Goal: Subscribe to service/newsletter

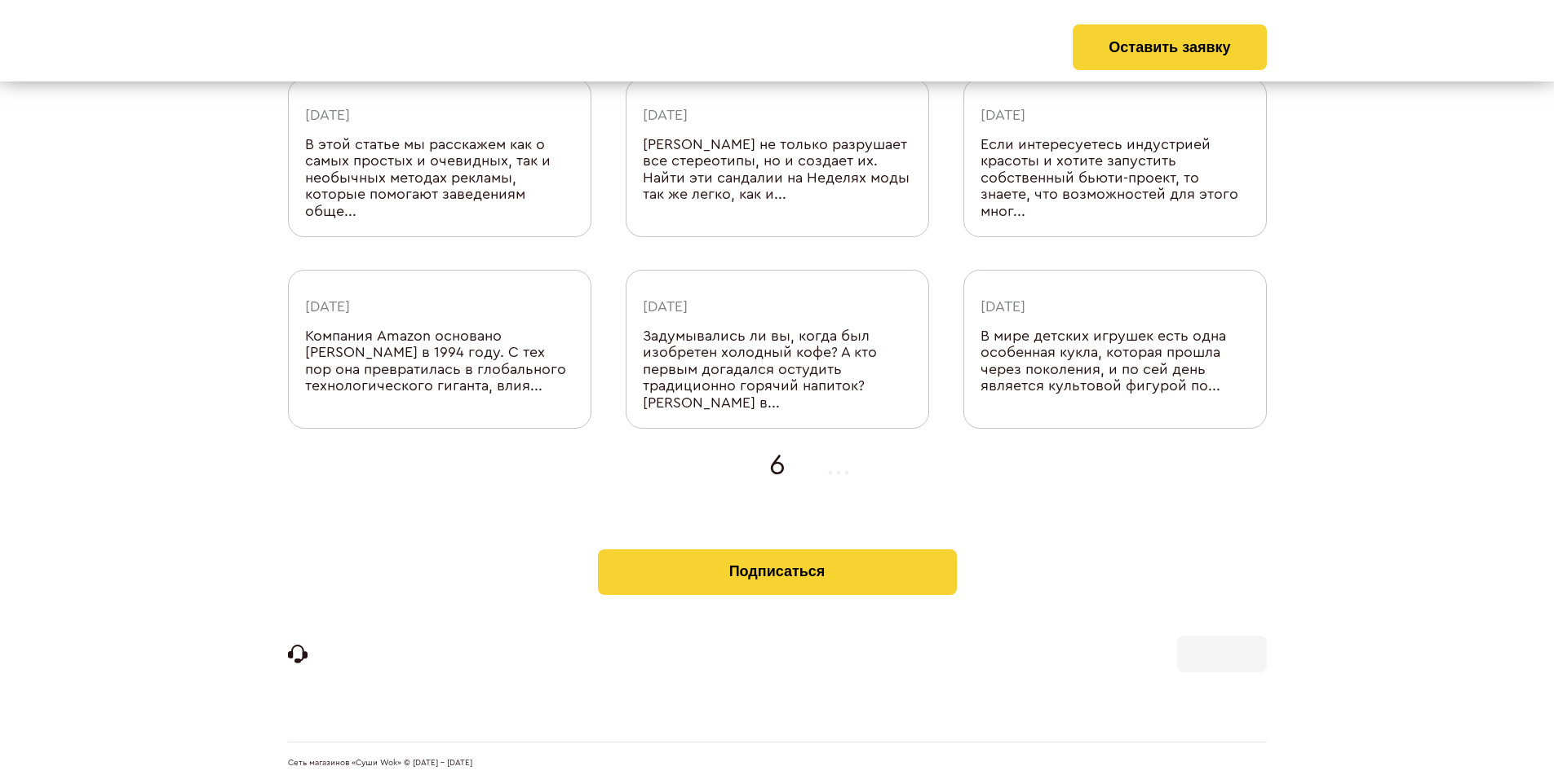
scroll to position [517, 0]
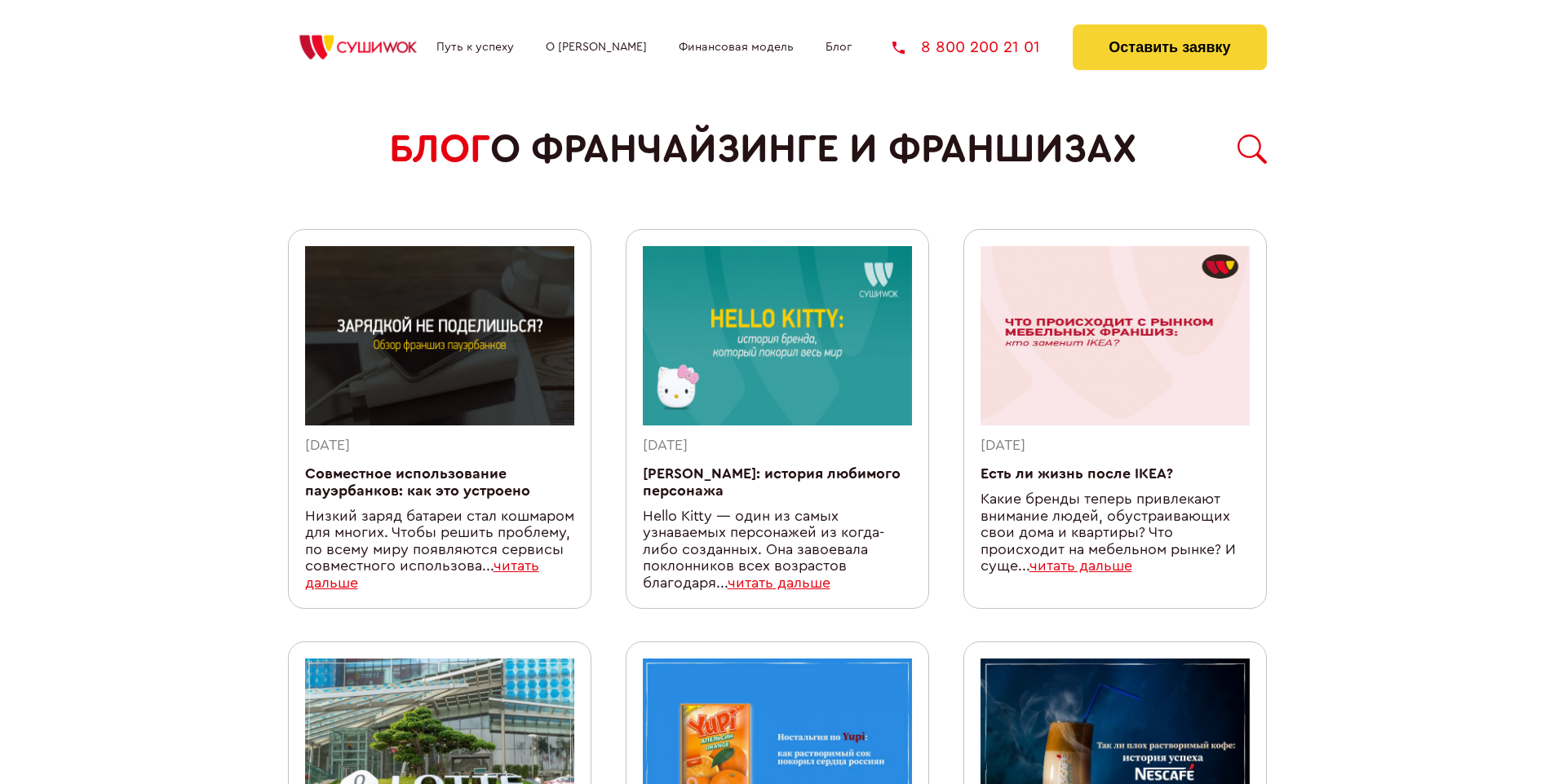
scroll to position [1384, 0]
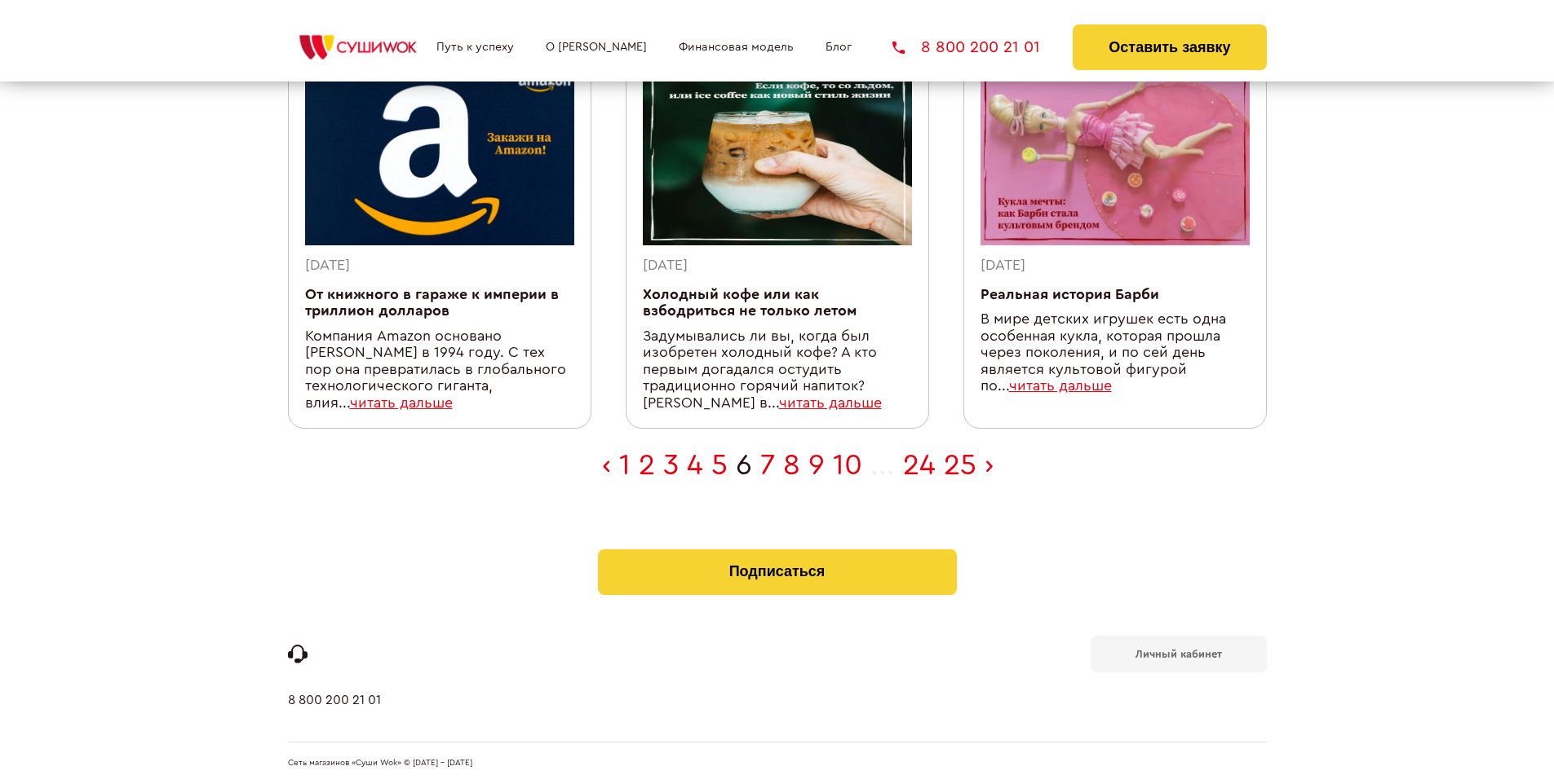
click at [1178, 652] on b "Личный кабинет" at bounding box center [1179, 655] width 86 height 11
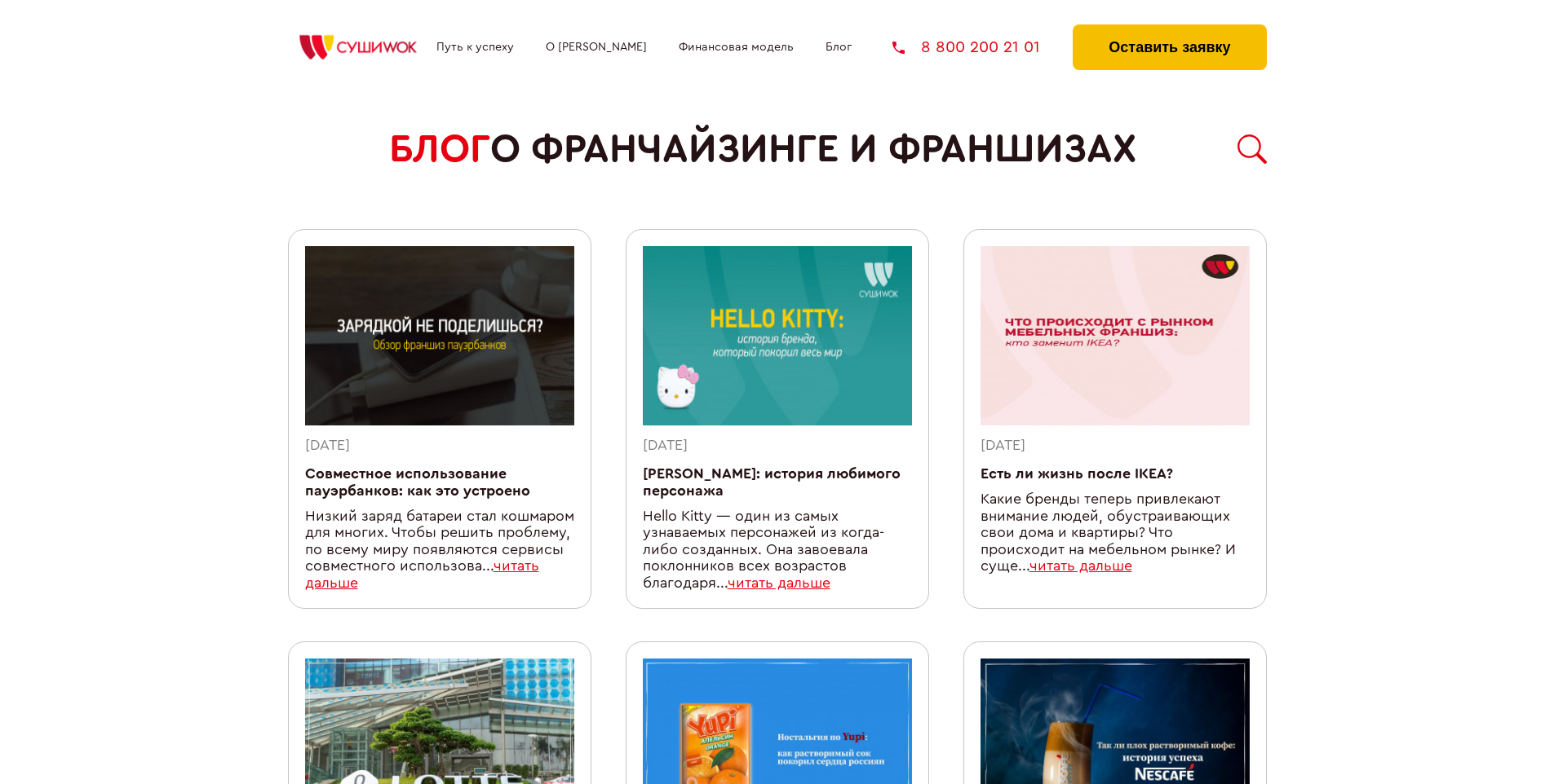
click at [1169, 28] on button "Оставить заявку" at bounding box center [1169, 48] width 194 height 46
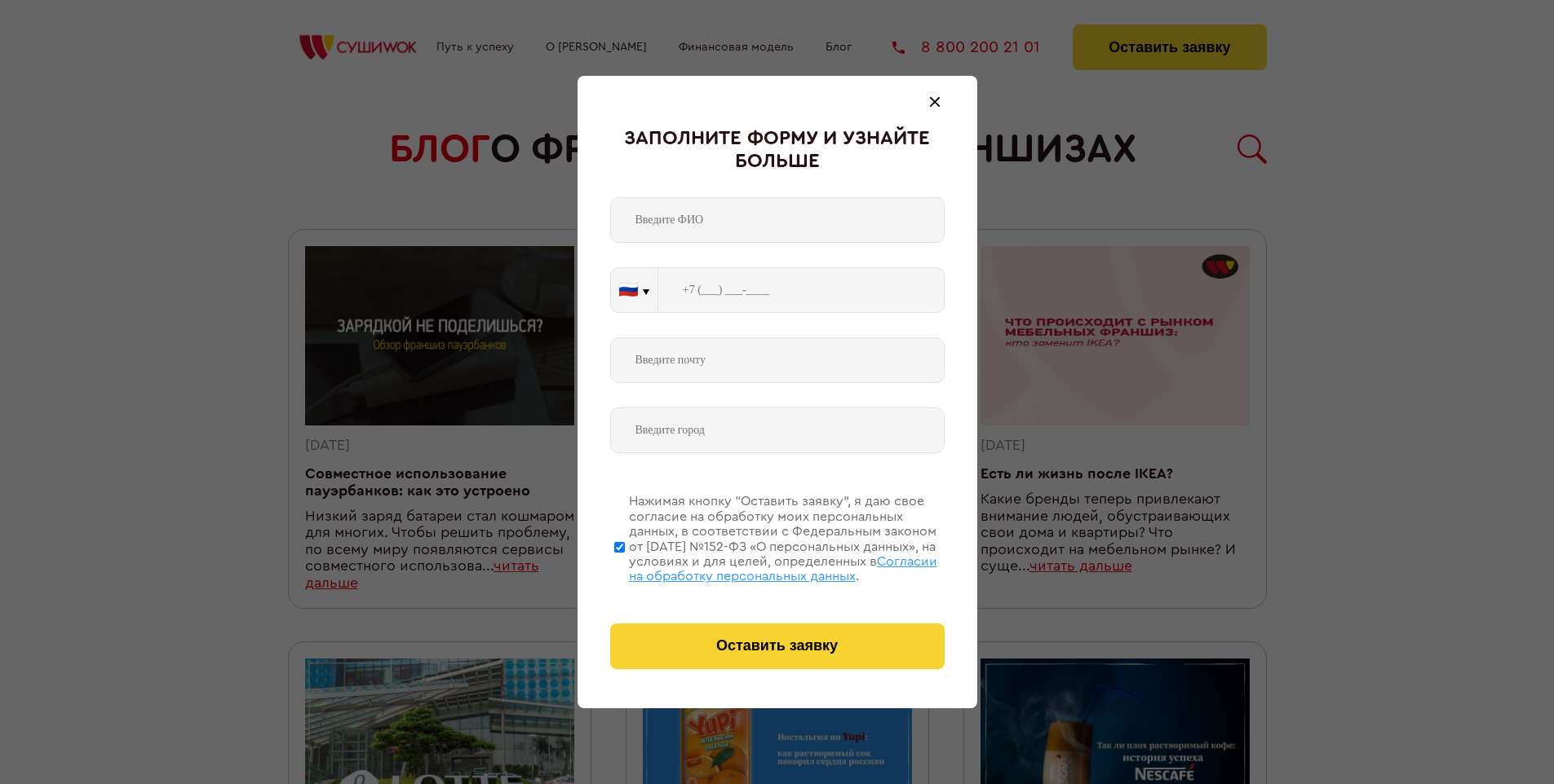
click at [756, 567] on span "Согласии на обработку персональных данных" at bounding box center [783, 569] width 308 height 28
click at [625, 567] on input "Нажимая кнопку “Оставить заявку”, я даю свое согласие на обработку моих персона…" at bounding box center [620, 547] width 11 height 130
checkbox input "false"
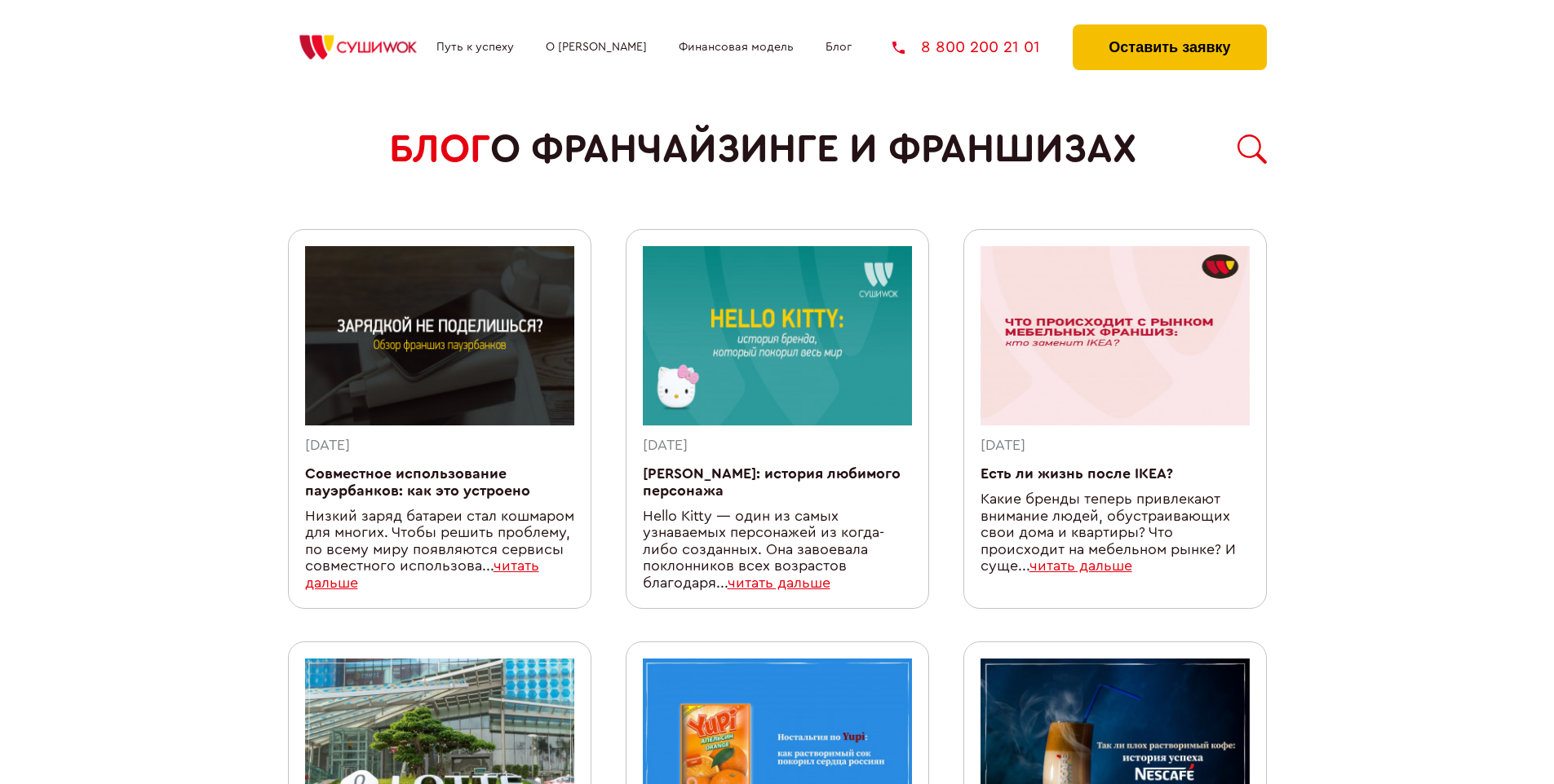
click at [1169, 28] on button "Оставить заявку" at bounding box center [1169, 48] width 194 height 46
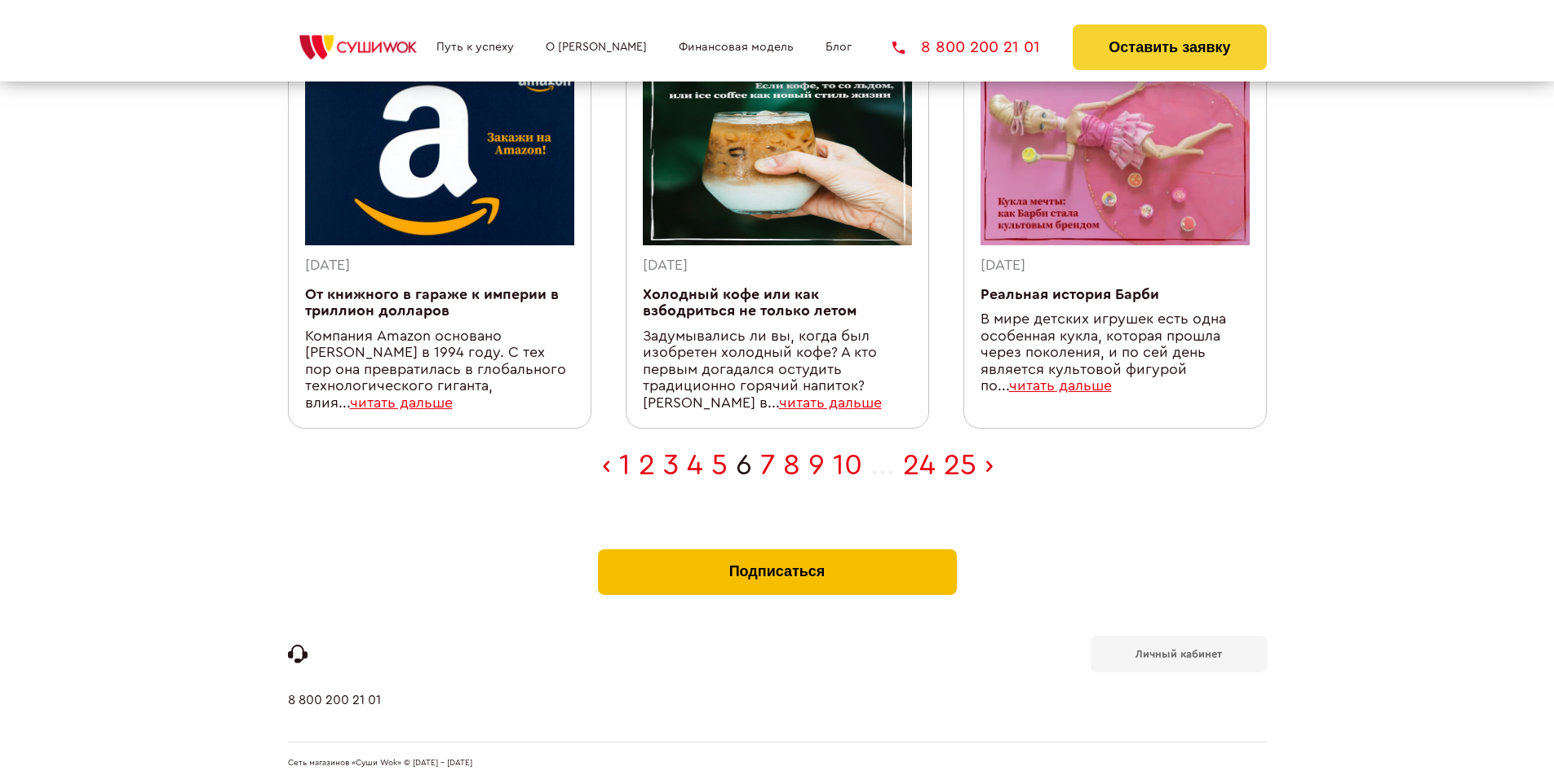
click at [777, 553] on button "Подписаться" at bounding box center [777, 573] width 359 height 46
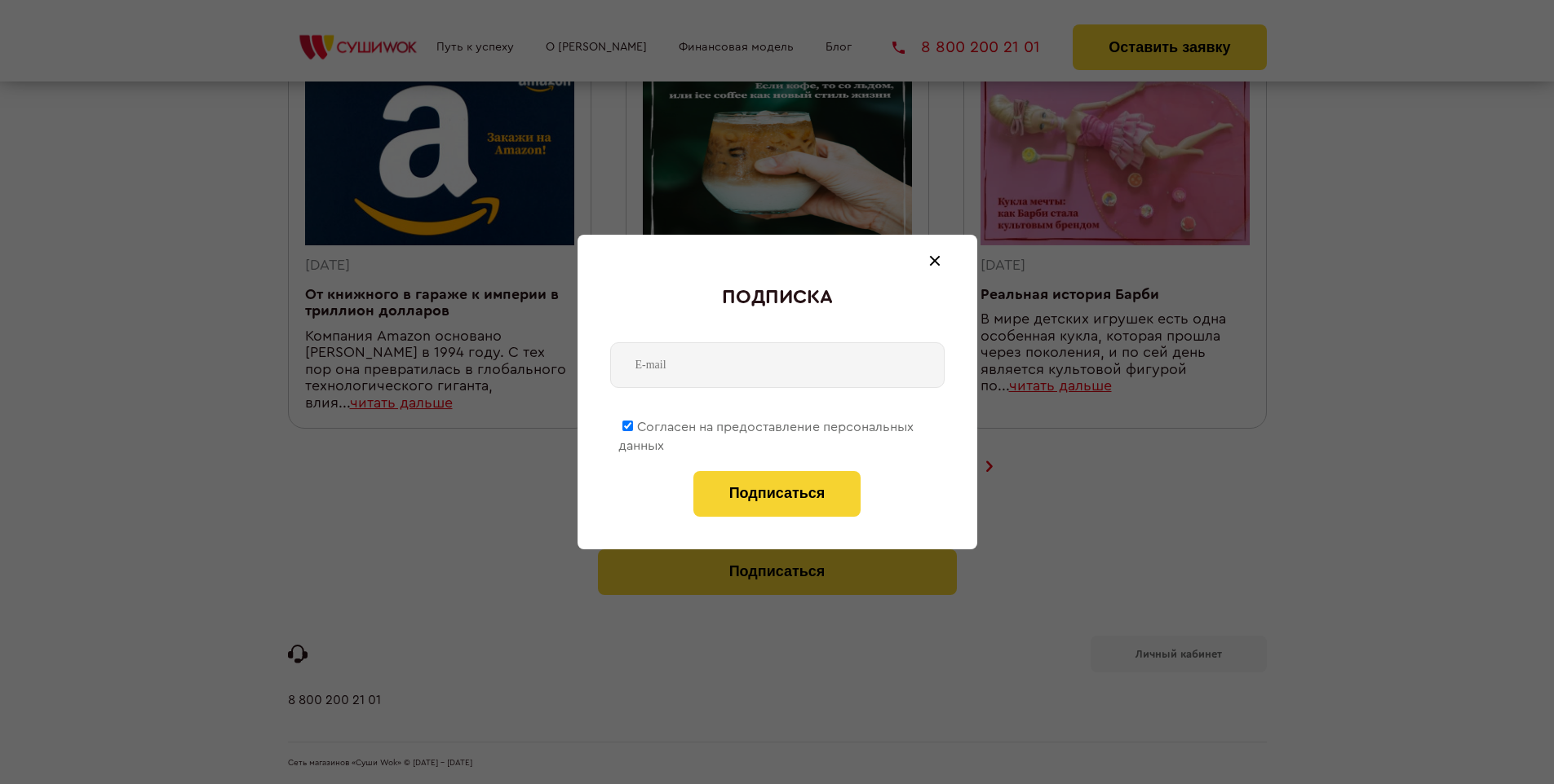
click at [767, 424] on span "Согласен на предоставление персональных данных" at bounding box center [765, 436] width 295 height 32
click at [633, 424] on input "Согласен на предоставление персональных данных" at bounding box center [628, 426] width 11 height 11
checkbox input "false"
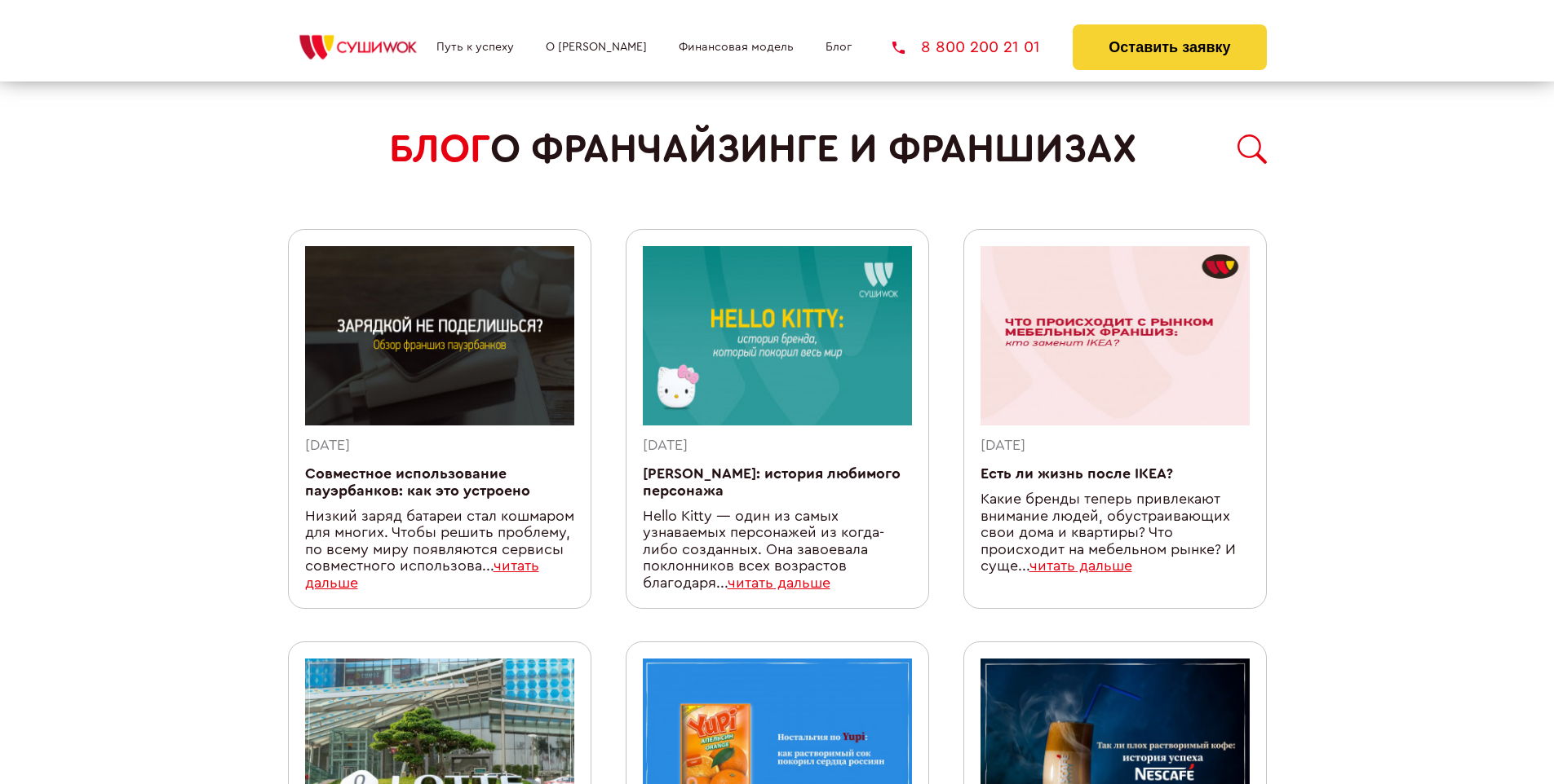
scroll to position [1384, 0]
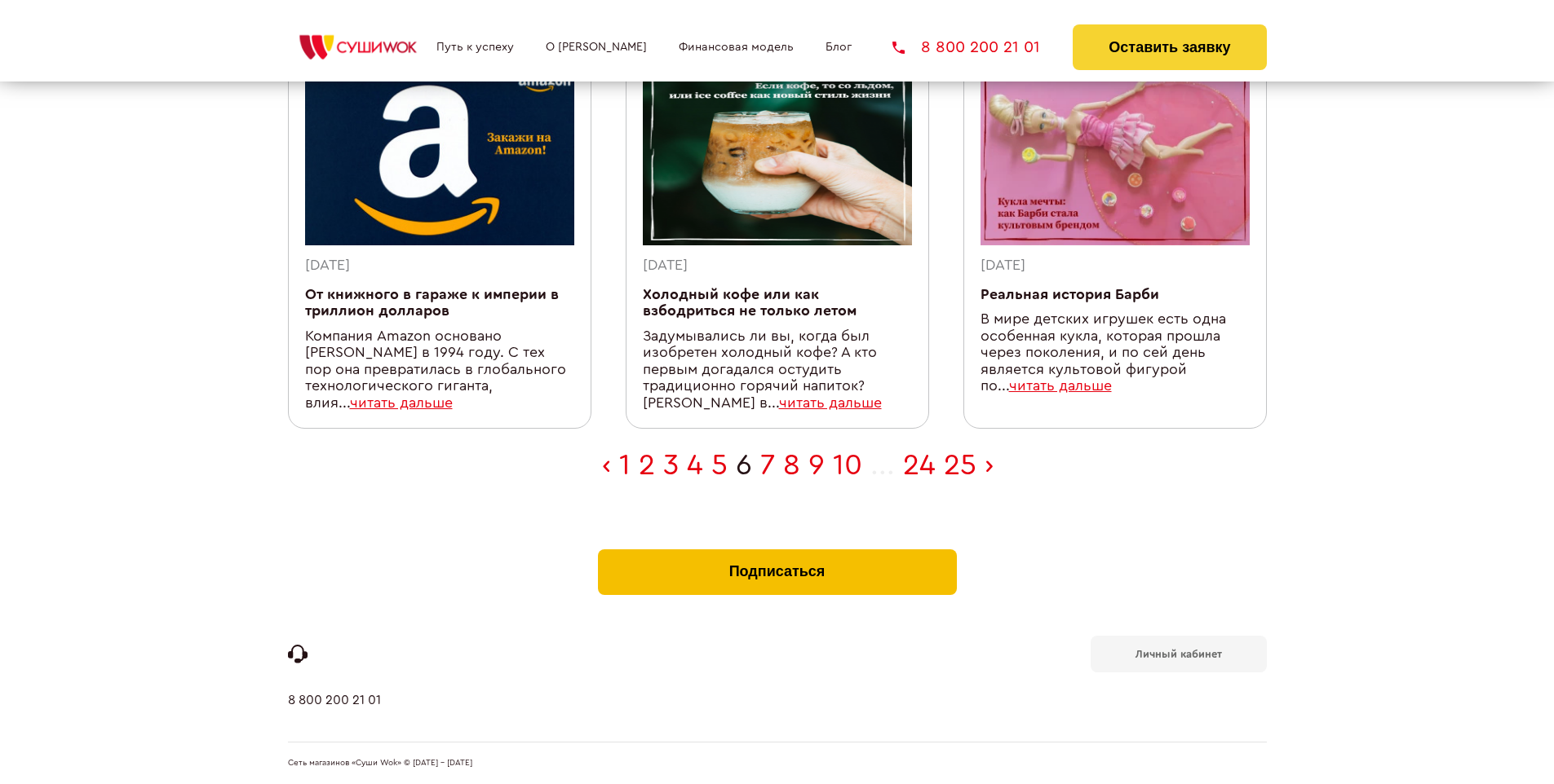
click at [777, 553] on button "Подписаться" at bounding box center [777, 573] width 359 height 46
